Goal: Check status: Check status

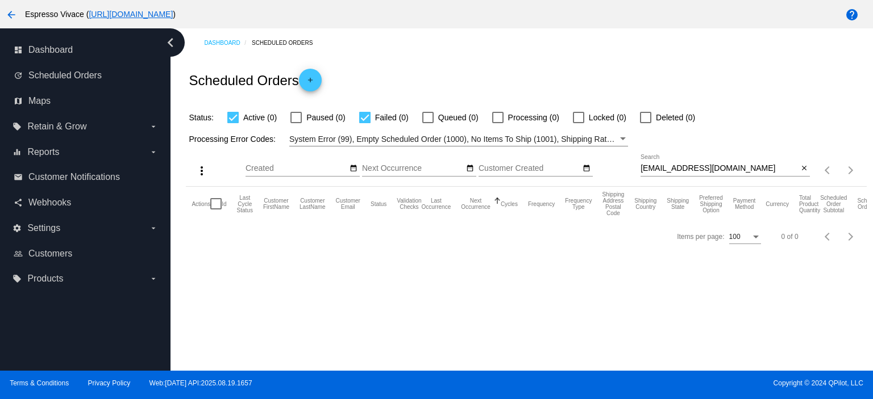
drag, startPoint x: 742, startPoint y: 167, endPoint x: 605, endPoint y: 163, distance: 137.6
click at [605, 163] on div "more_vert Aug Jan Feb Mar [DATE]" at bounding box center [526, 167] width 680 height 40
paste input "[EMAIL_ADDRESS]"
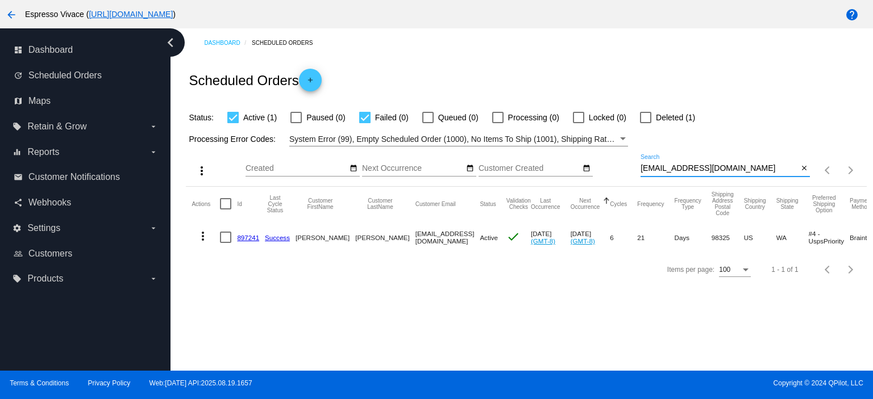
type input "[EMAIL_ADDRESS][DOMAIN_NAME]"
click at [247, 235] on link "897241" at bounding box center [248, 237] width 22 height 7
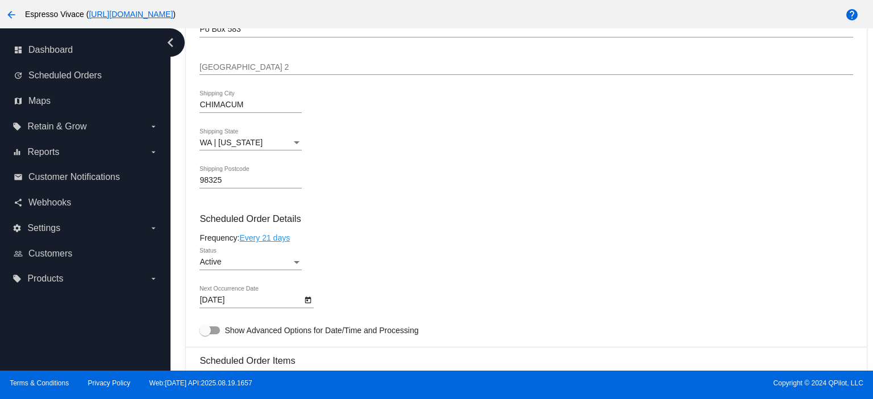
scroll to position [568, 0]
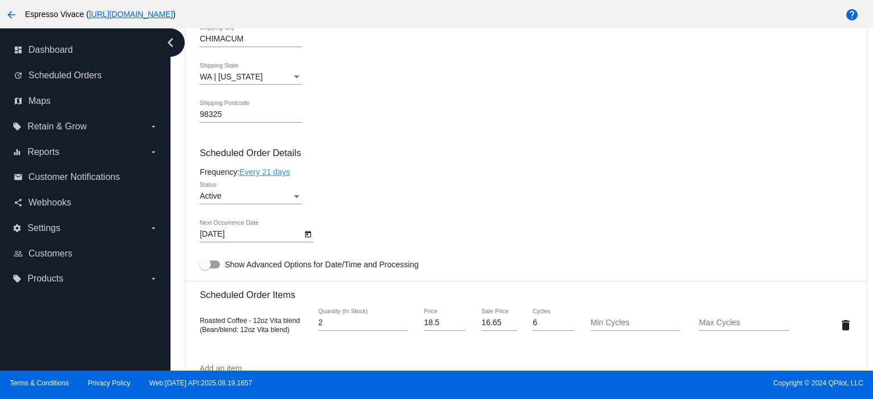
click at [270, 241] on body "arrow_back Espresso Vivace ( [URL][DOMAIN_NAME] ) help dashboard Dashboard upda…" at bounding box center [436, 199] width 873 height 399
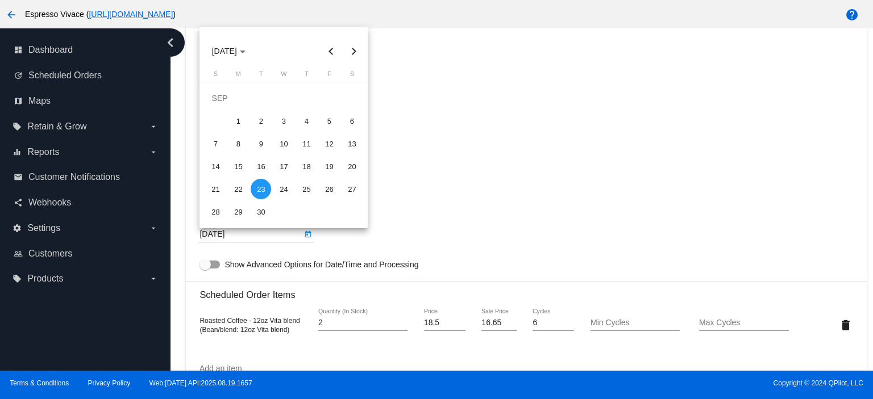
click at [388, 254] on div at bounding box center [436, 199] width 873 height 399
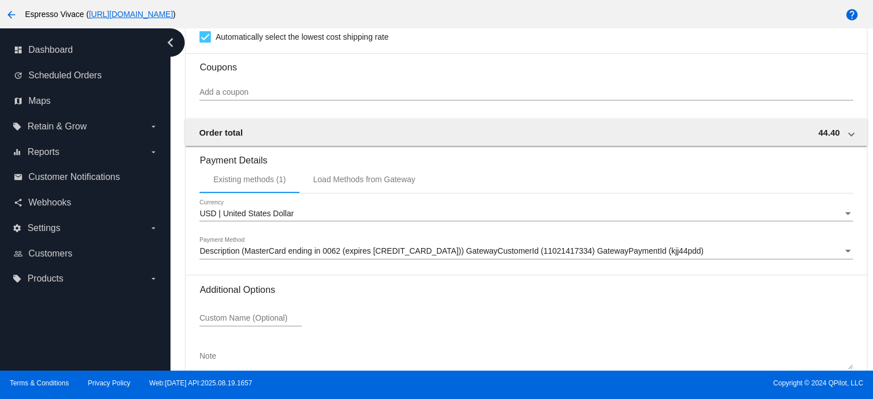
scroll to position [1067, 0]
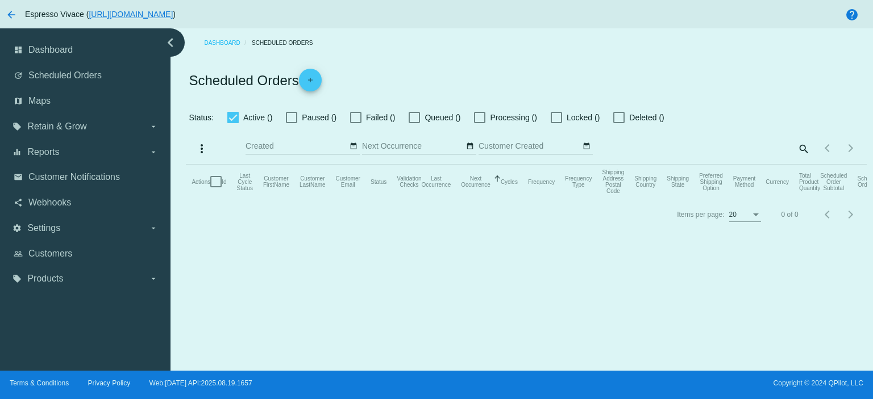
checkbox input "true"
